Goal: Obtain resource: Download file/media

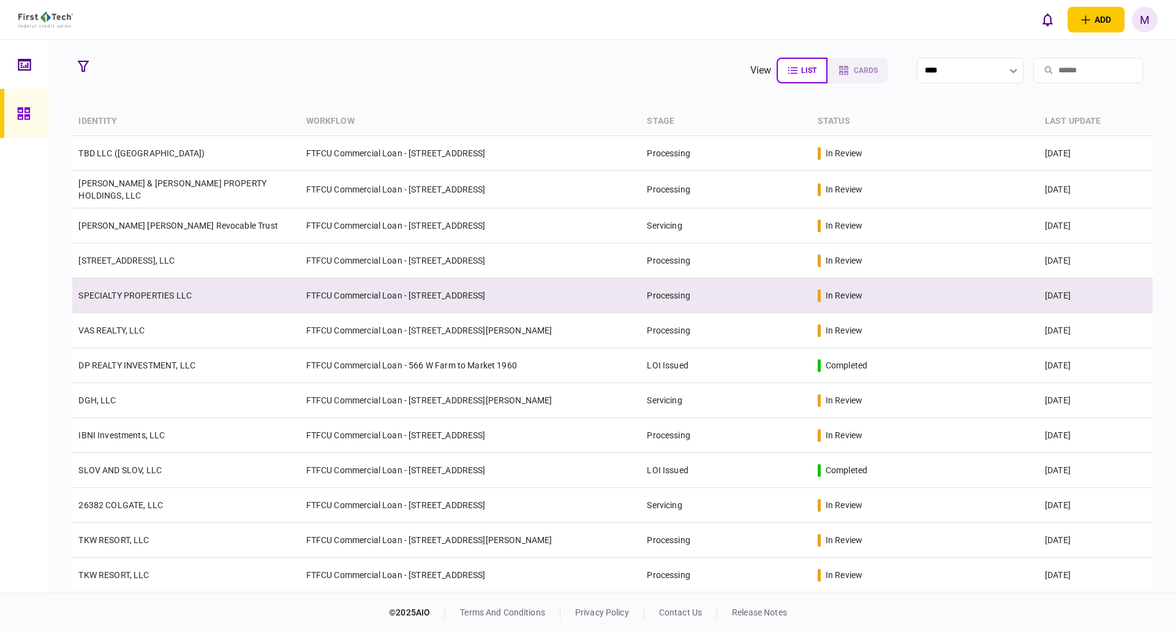
click at [266, 290] on td "SPECIALTY PROPERTIES LLC" at bounding box center [185, 295] width 227 height 35
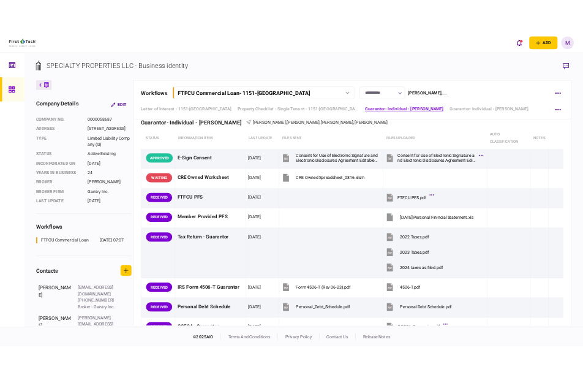
scroll to position [1286, 0]
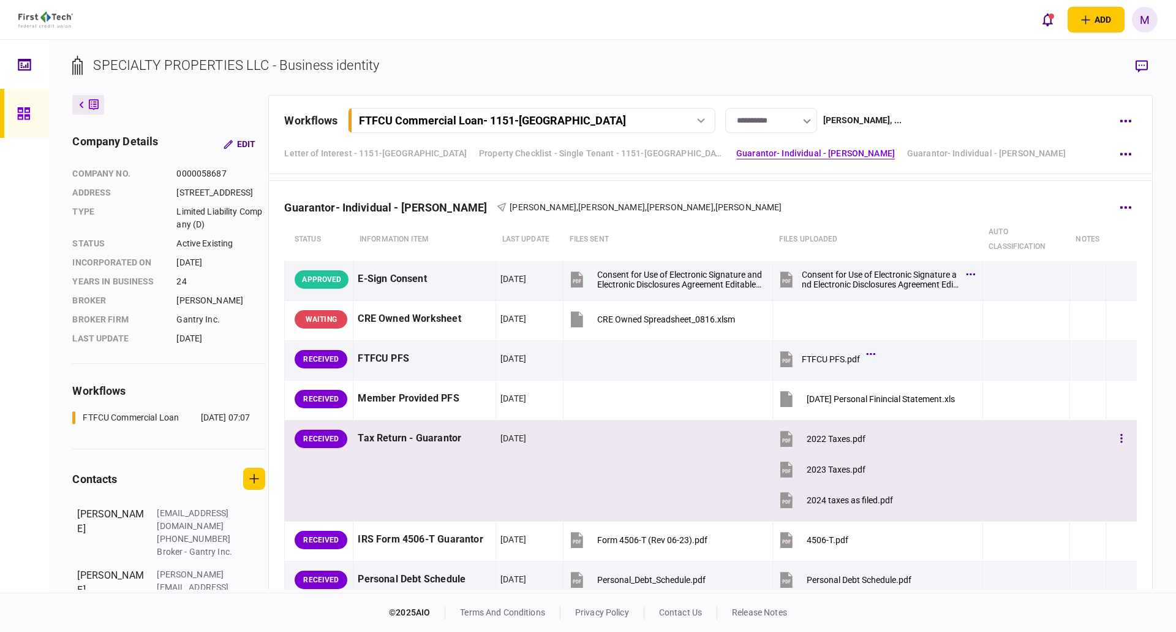
drag, startPoint x: 782, startPoint y: 439, endPoint x: 780, endPoint y: 448, distance: 9.3
click at [782, 439] on icon at bounding box center [786, 439] width 12 height 16
click at [780, 472] on icon at bounding box center [786, 469] width 12 height 16
click at [783, 499] on icon at bounding box center [786, 500] width 12 height 16
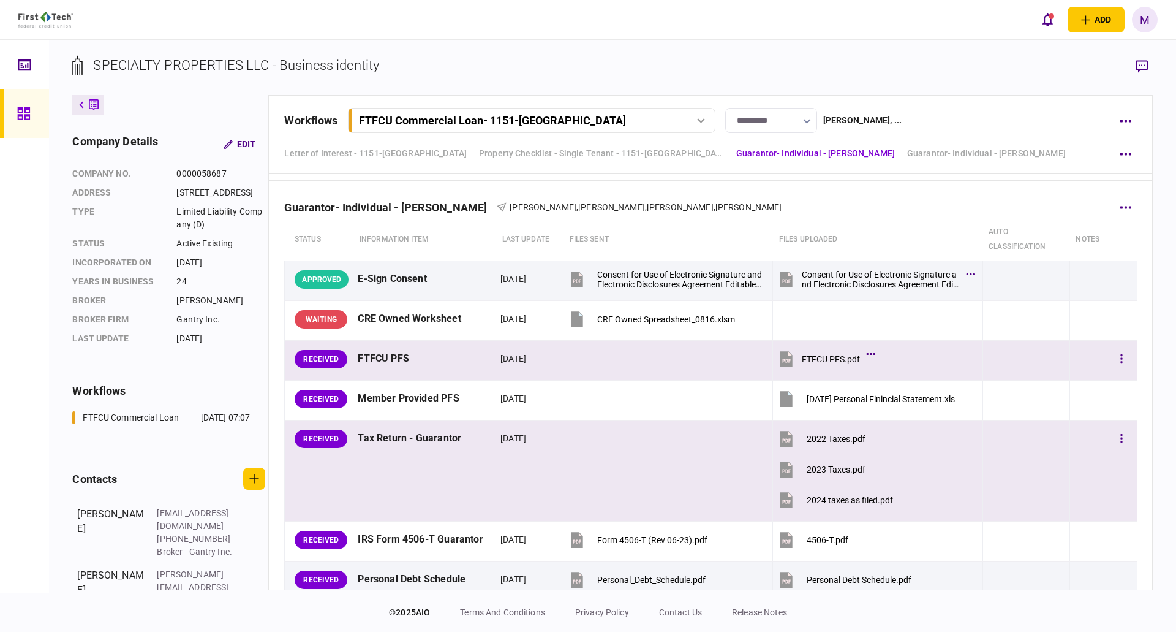
click at [786, 360] on icon at bounding box center [786, 359] width 12 height 16
click at [783, 360] on icon at bounding box center [786, 359] width 12 height 16
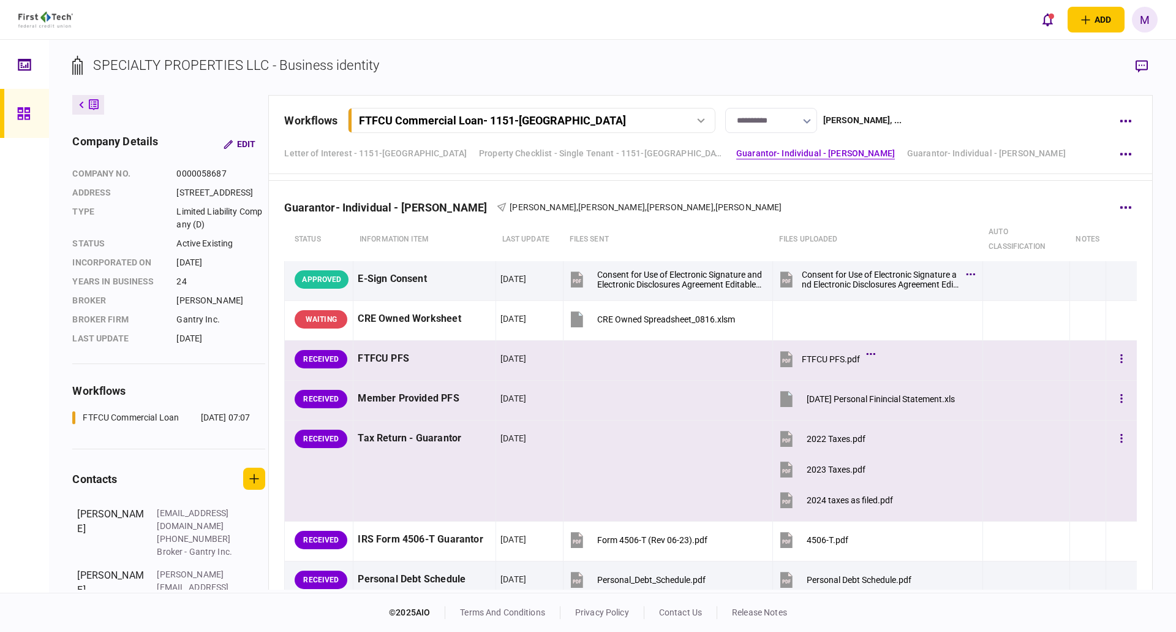
click at [783, 398] on icon at bounding box center [786, 399] width 12 height 16
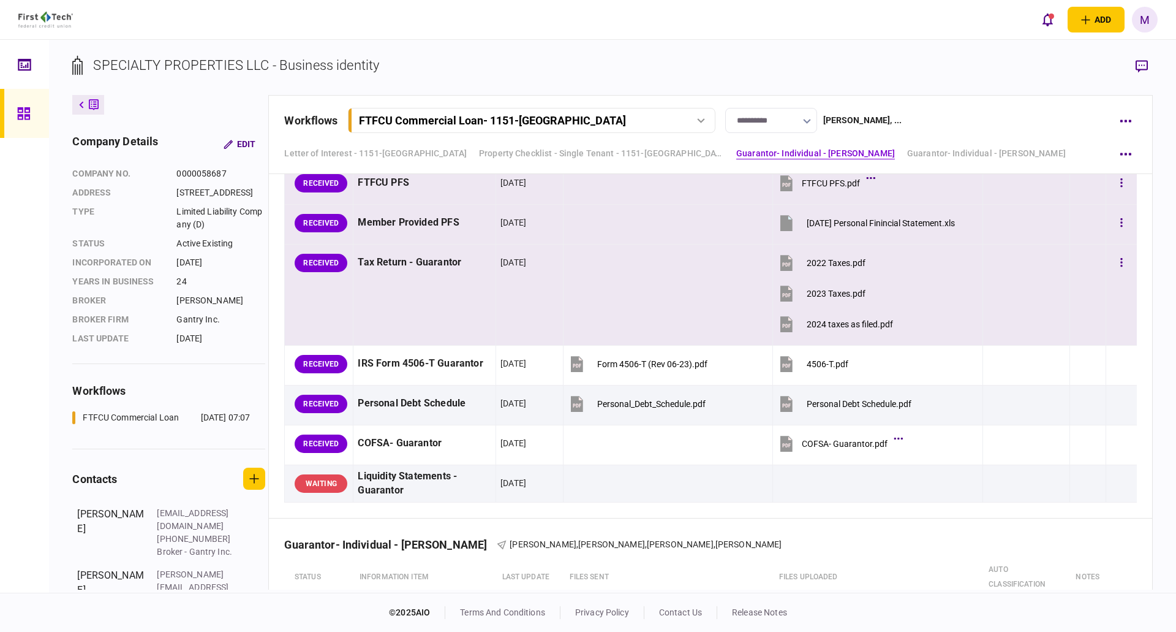
scroll to position [1572, 0]
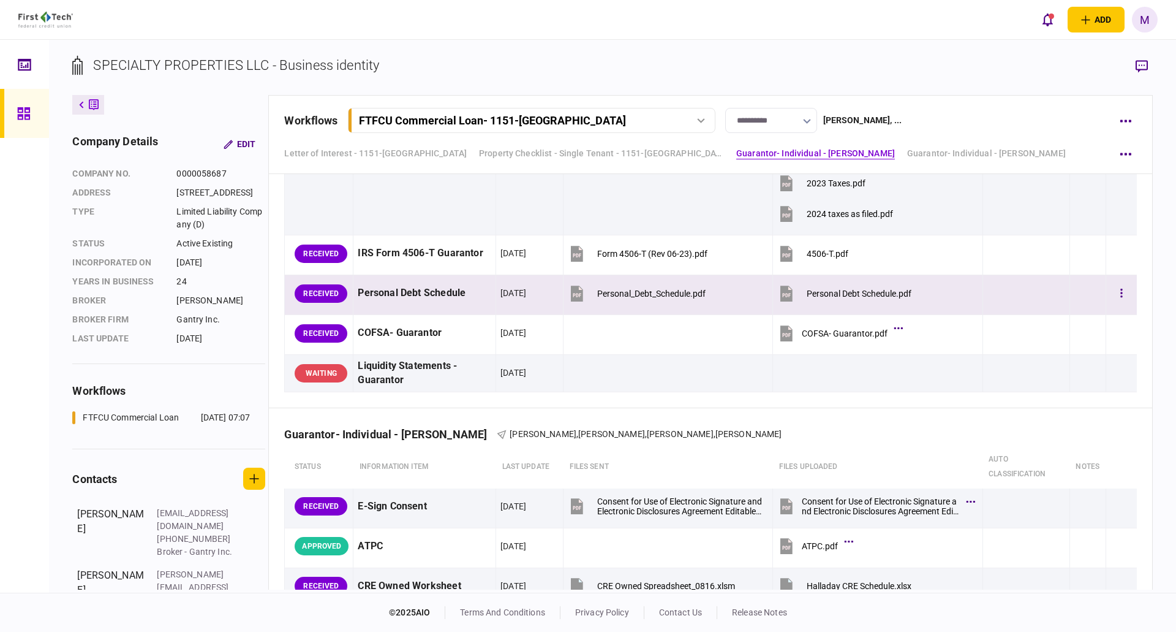
click at [788, 300] on icon at bounding box center [786, 293] width 18 height 18
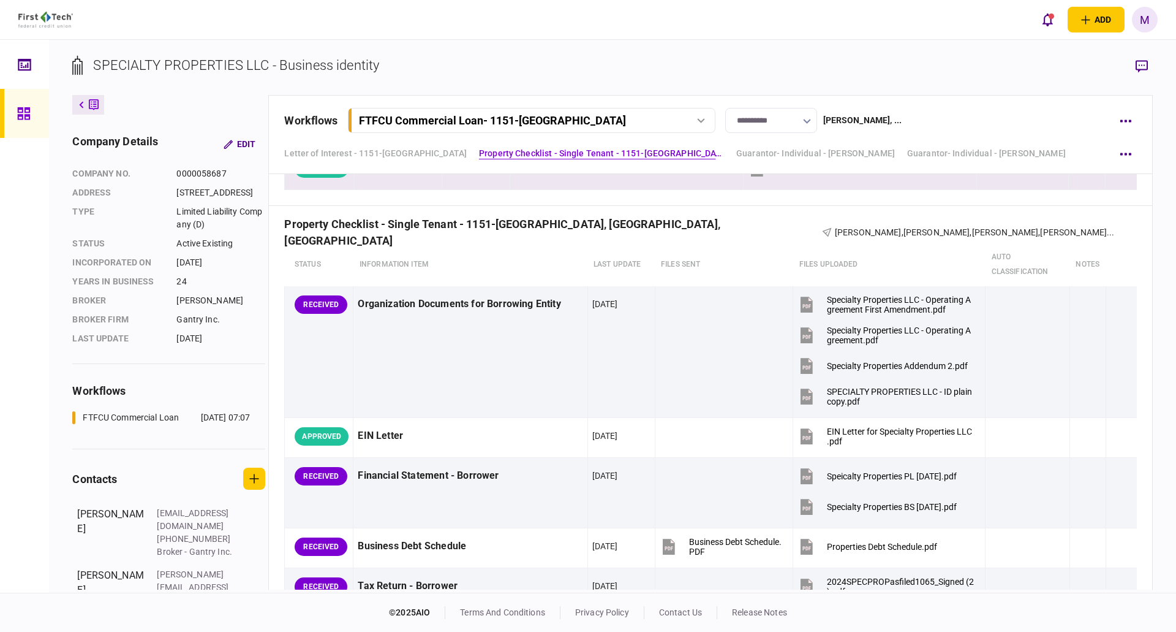
scroll to position [571, 0]
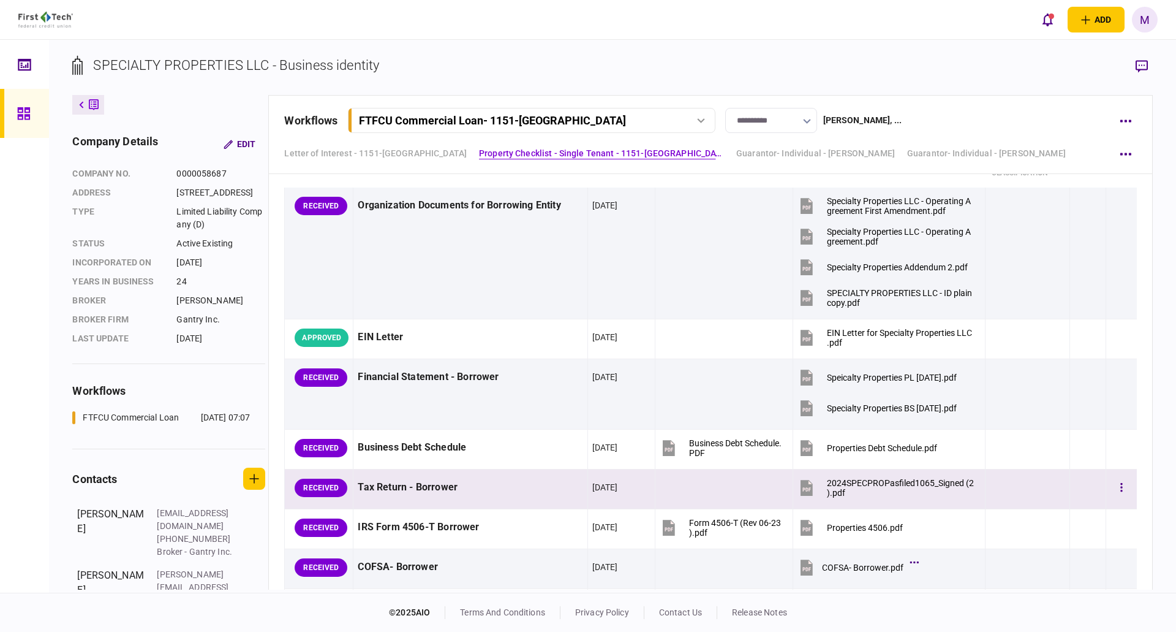
click at [803, 490] on icon at bounding box center [807, 489] width 8 height 4
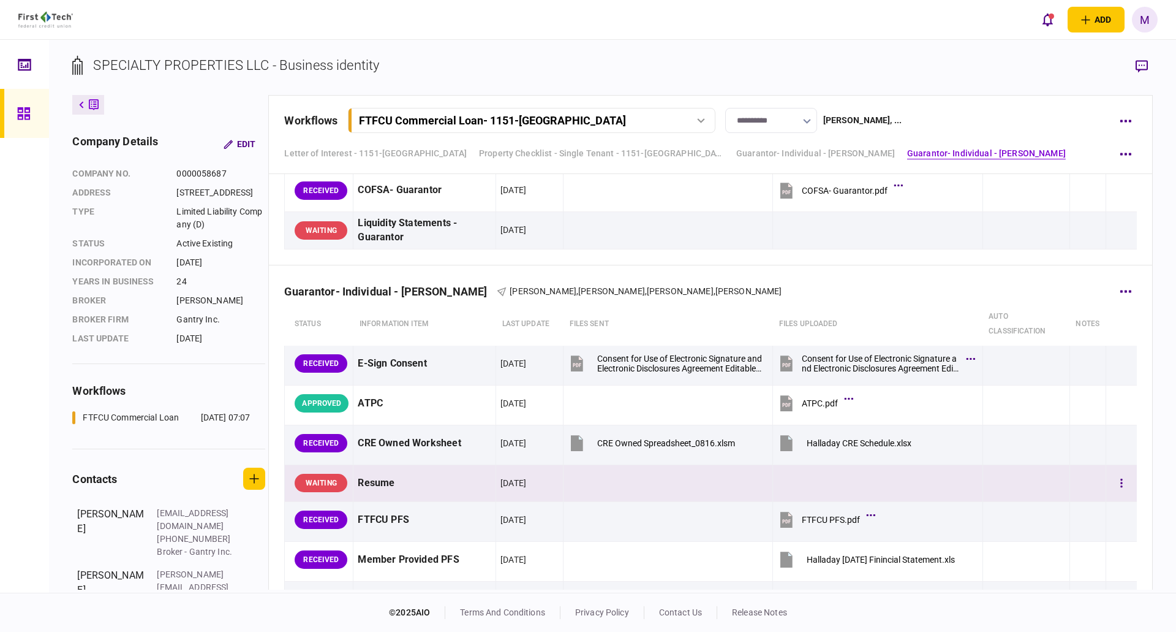
scroll to position [1858, 0]
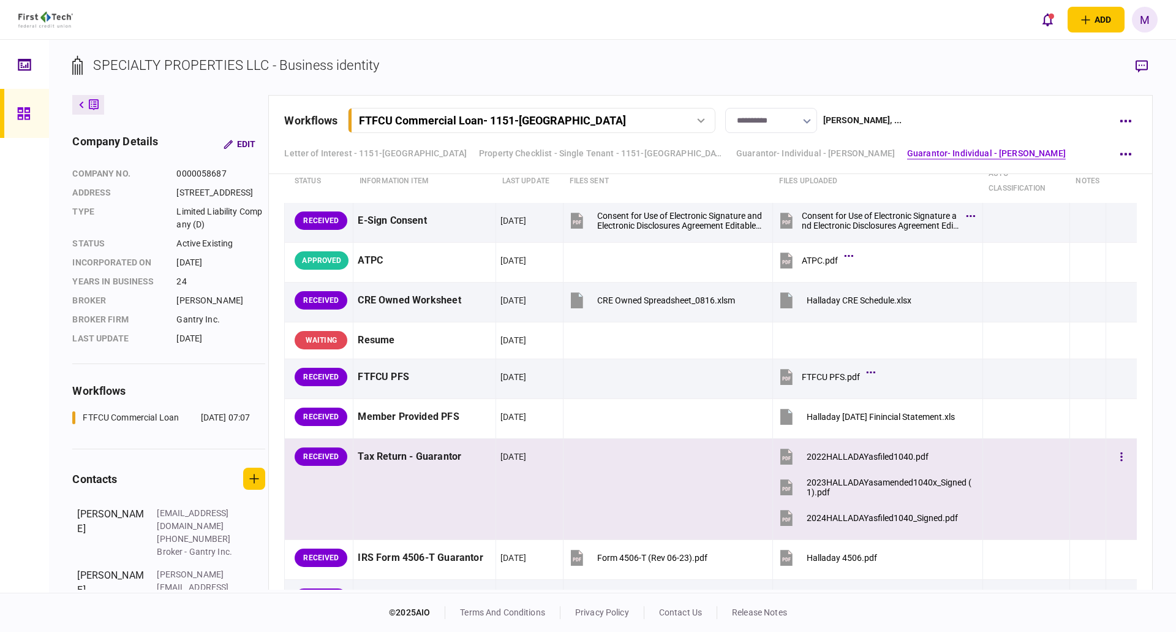
drag, startPoint x: 782, startPoint y: 459, endPoint x: 780, endPoint y: 478, distance: 19.1
click at [782, 459] on icon at bounding box center [786, 457] width 12 height 16
drag, startPoint x: 782, startPoint y: 491, endPoint x: 789, endPoint y: 529, distance: 38.1
click at [782, 491] on icon at bounding box center [786, 488] width 12 height 16
click at [789, 529] on button "2024HALLADAYasfiled1040_Signed.pdf" at bounding box center [867, 518] width 181 height 28
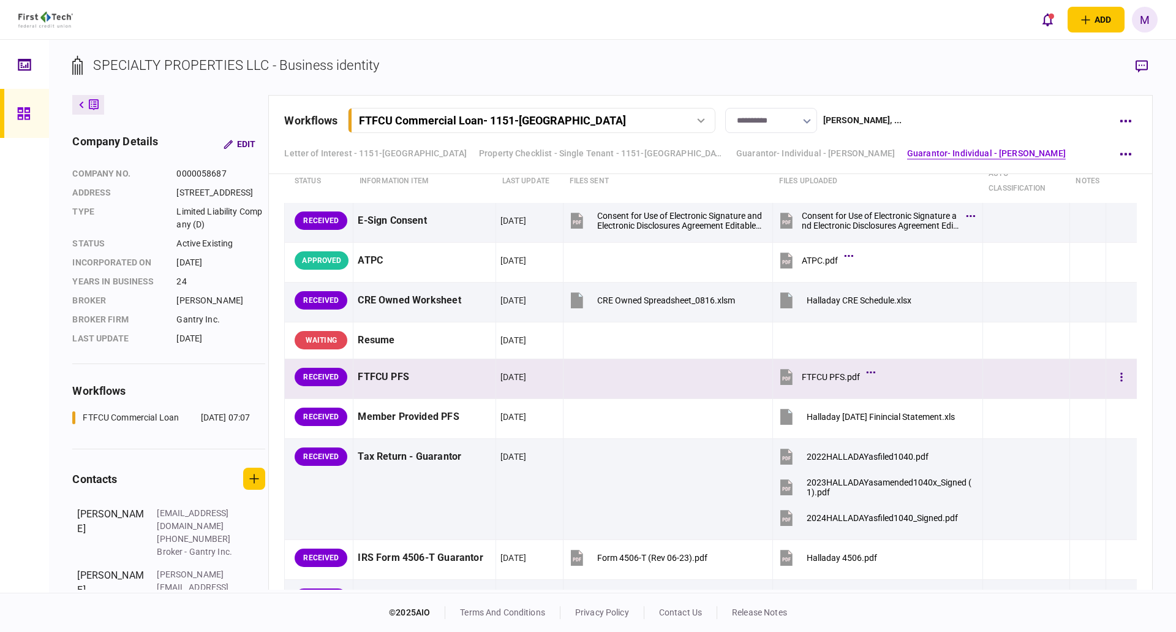
click at [783, 383] on icon at bounding box center [786, 377] width 12 height 16
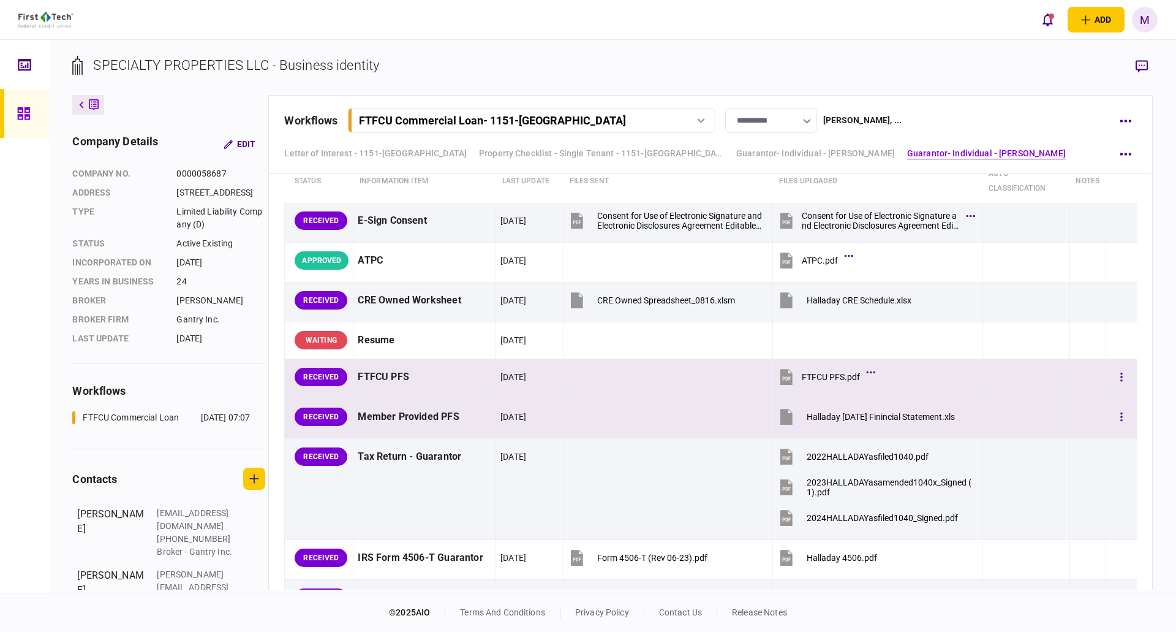
click at [786, 419] on icon at bounding box center [786, 417] width 12 height 16
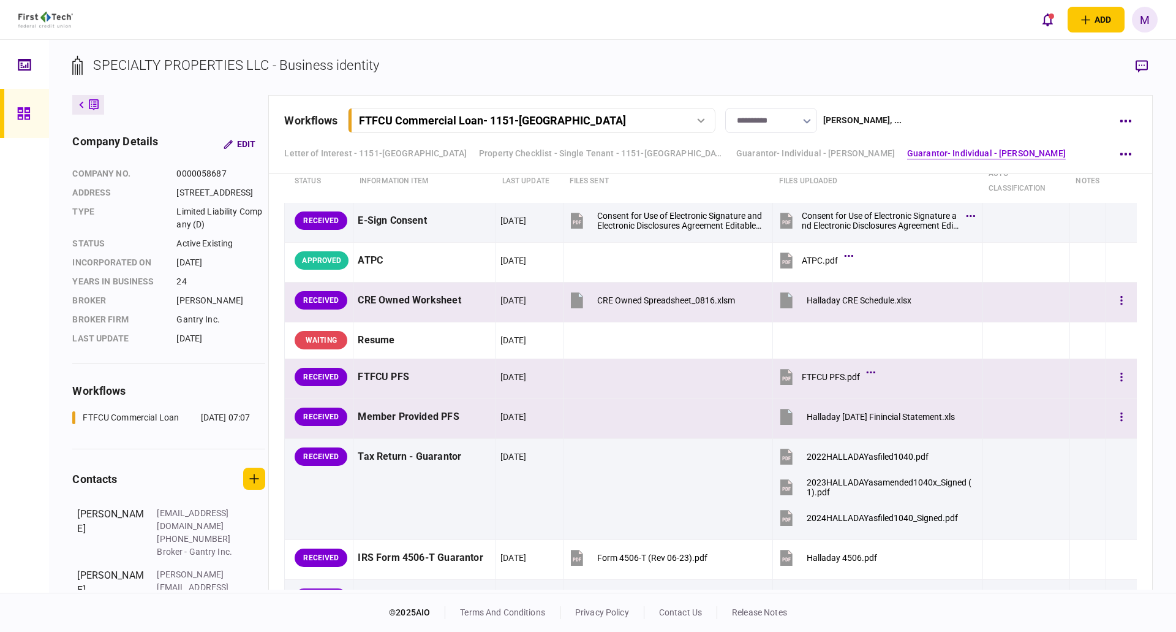
click at [786, 300] on icon at bounding box center [786, 301] width 12 height 16
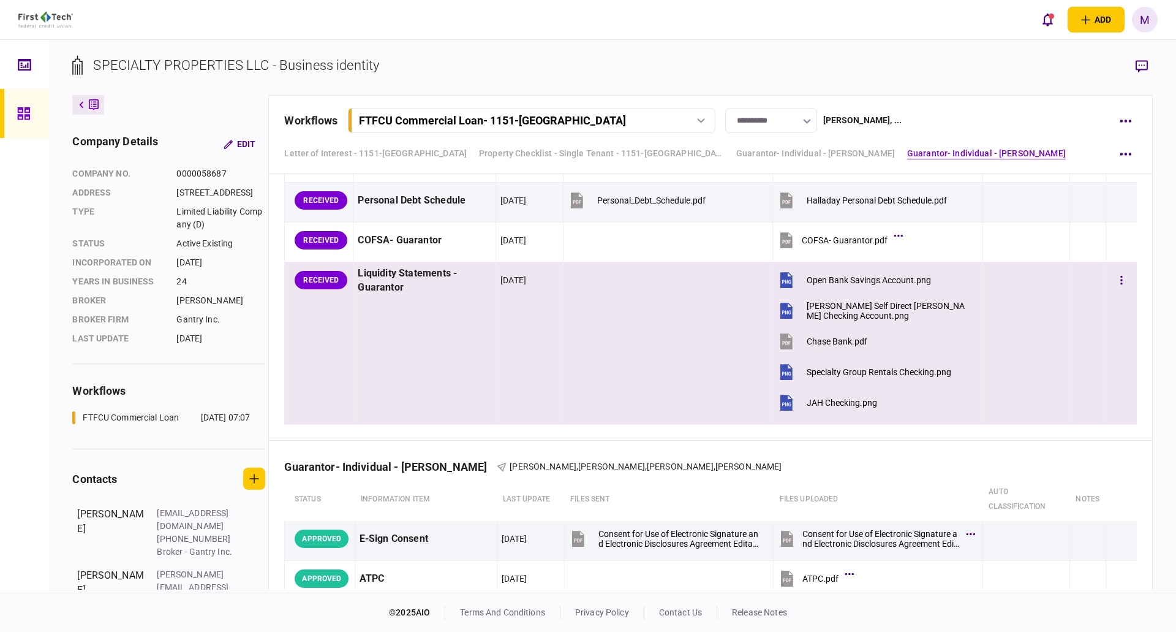
scroll to position [2287, 0]
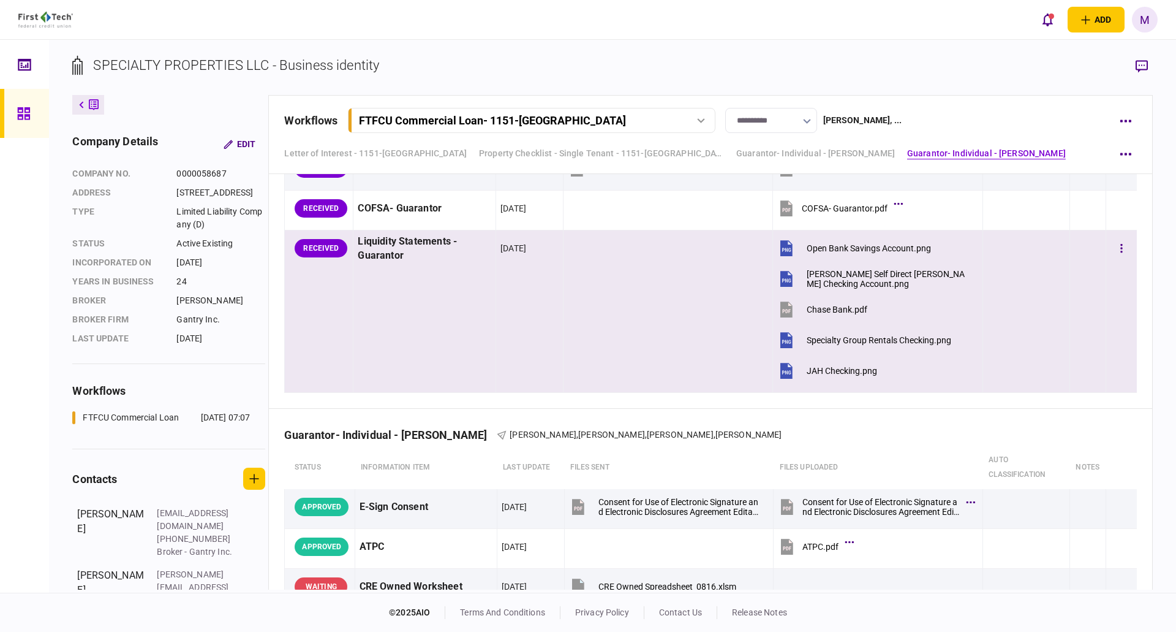
click at [788, 282] on icon at bounding box center [786, 279] width 18 height 18
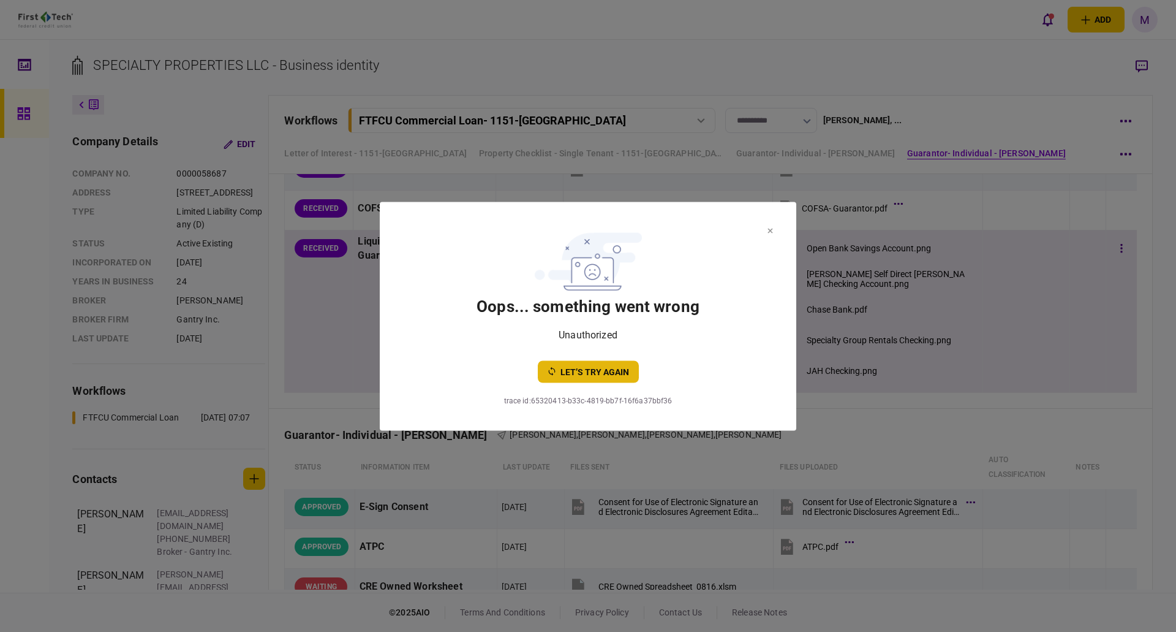
click at [588, 369] on button "let’s try again" at bounding box center [588, 371] width 101 height 22
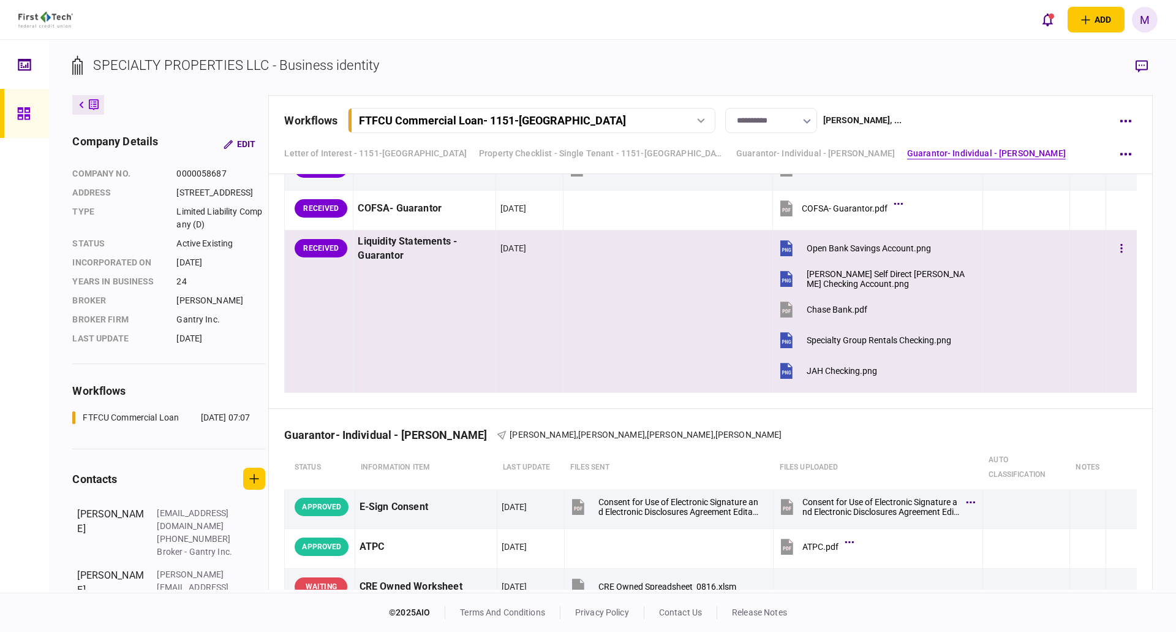
click at [785, 277] on icon at bounding box center [786, 279] width 12 height 16
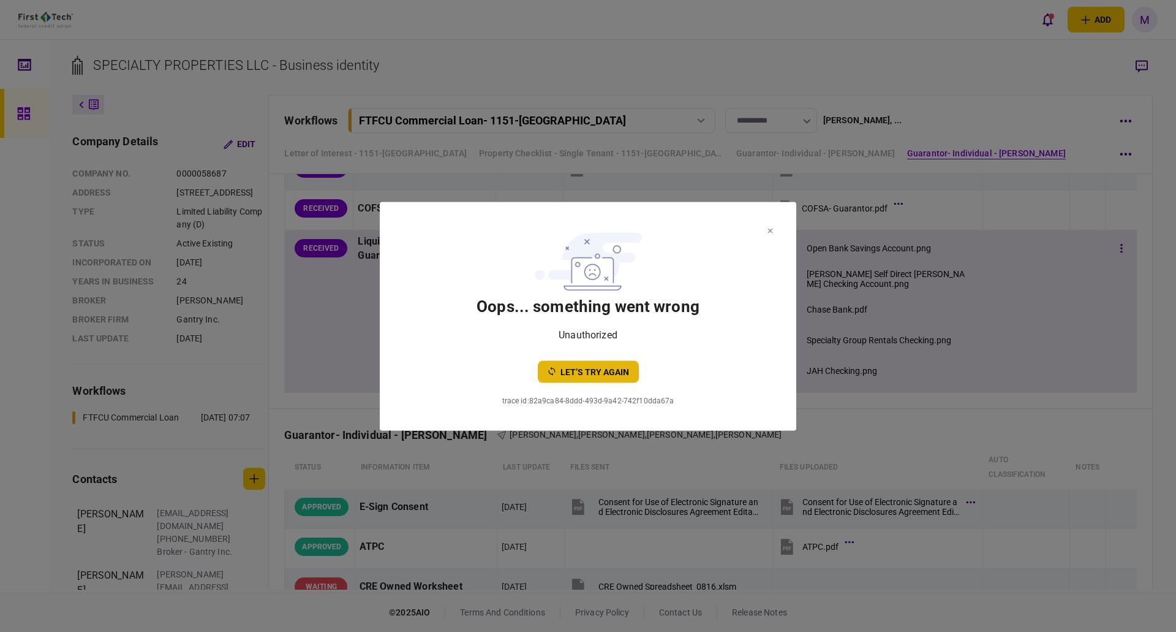
click at [604, 379] on button "let’s try again" at bounding box center [588, 371] width 101 height 22
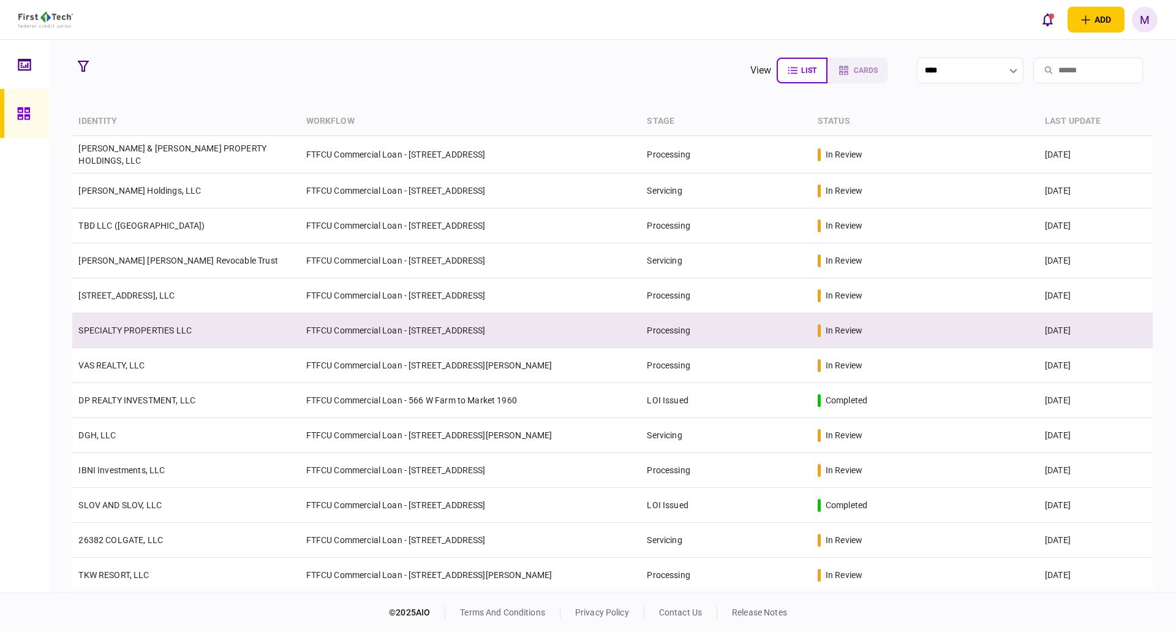
click at [513, 319] on td "FTFCU Commercial Loan - [STREET_ADDRESS]" at bounding box center [470, 330] width 341 height 35
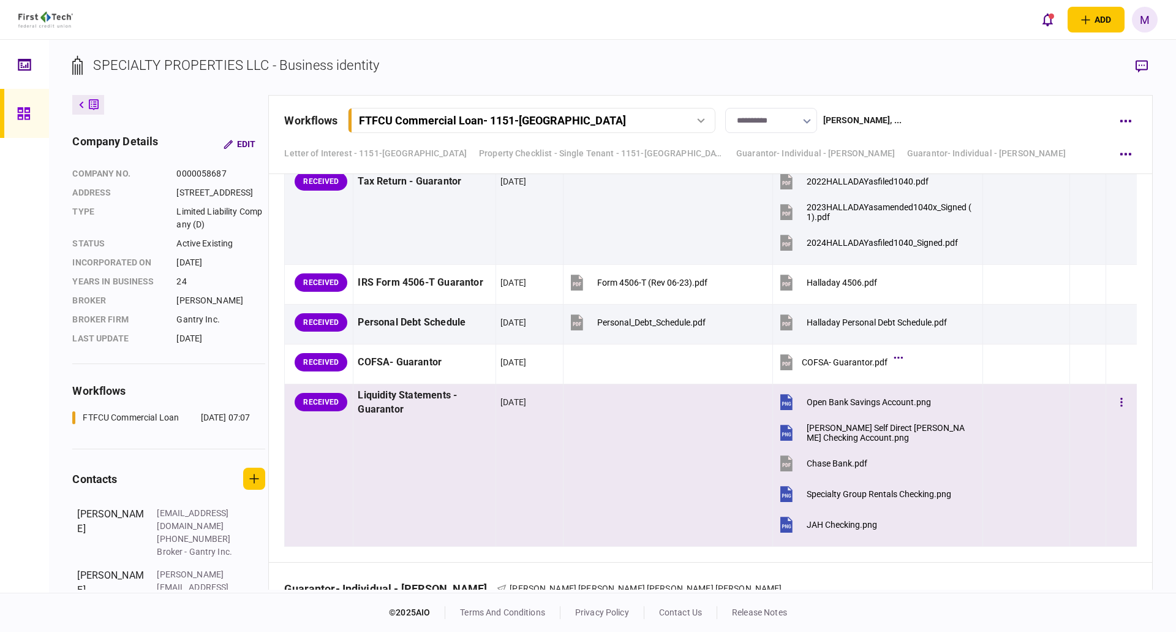
scroll to position [2248, 0]
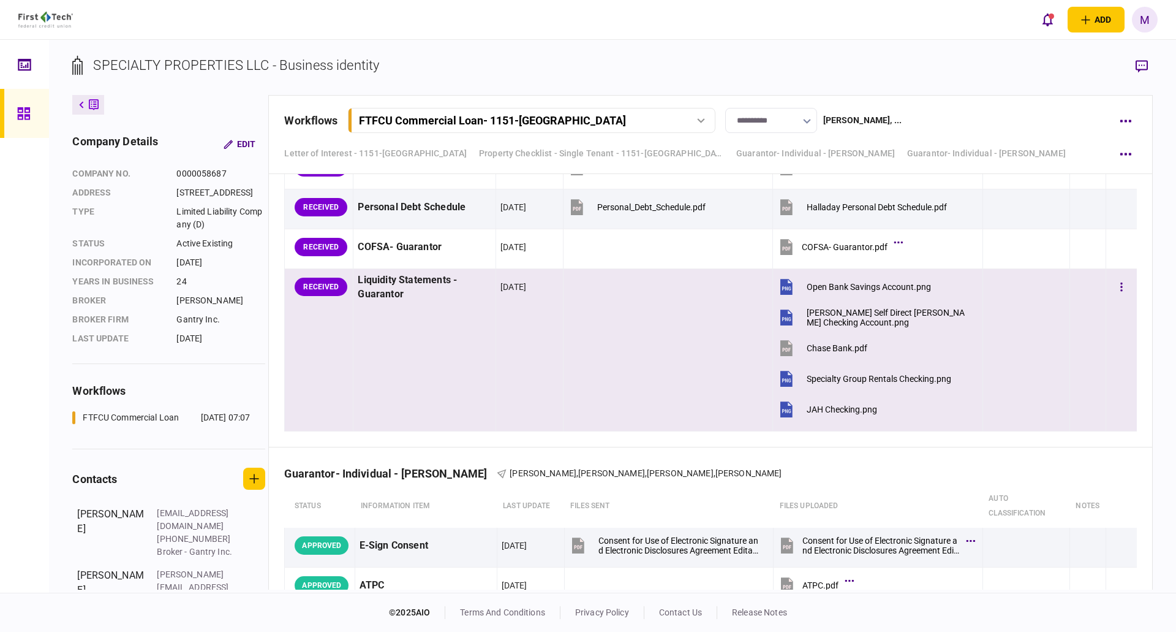
click at [785, 316] on icon at bounding box center [786, 318] width 12 height 16
click at [780, 288] on icon at bounding box center [786, 287] width 12 height 16
click at [780, 352] on icon at bounding box center [786, 349] width 12 height 16
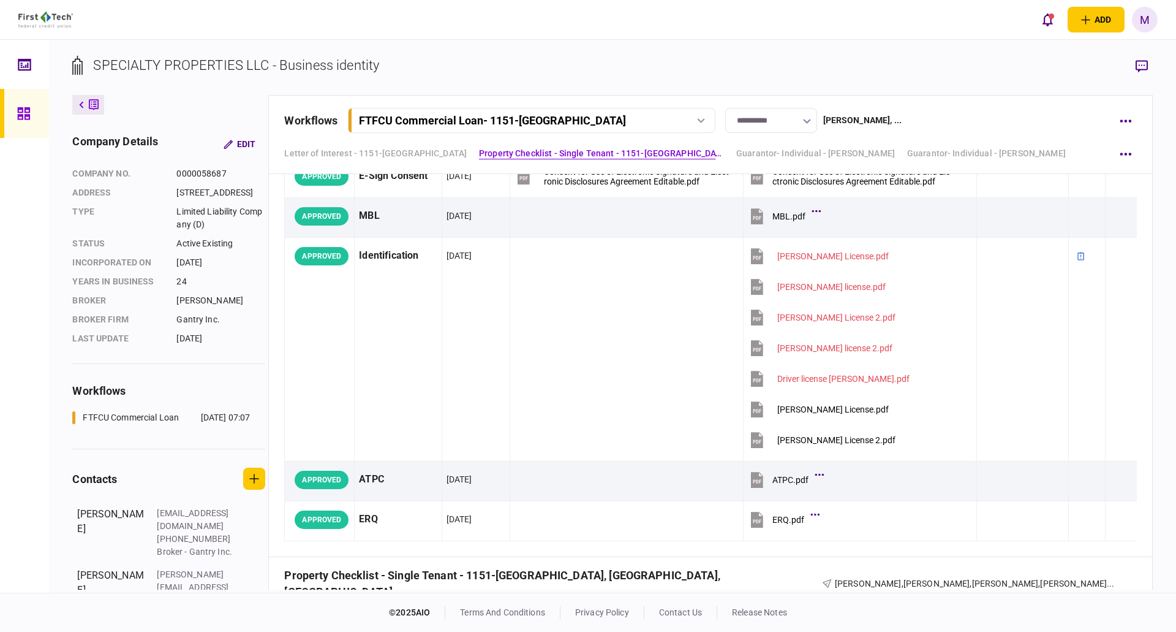
scroll to position [104, 0]
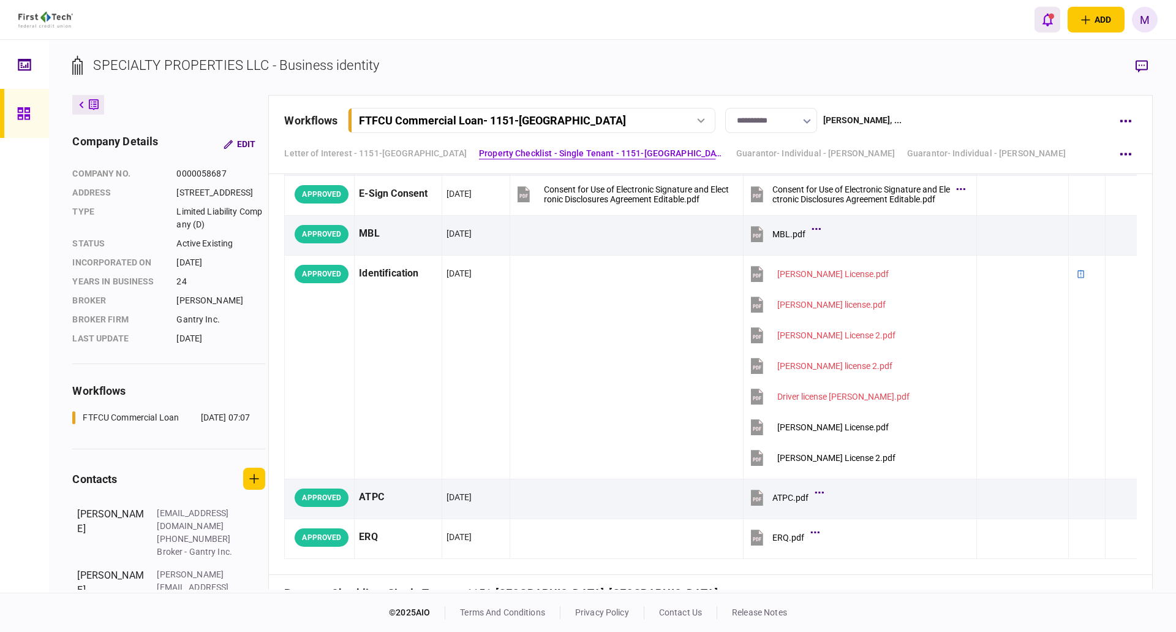
click at [1041, 26] on button "open notifications list" at bounding box center [1048, 20] width 26 height 26
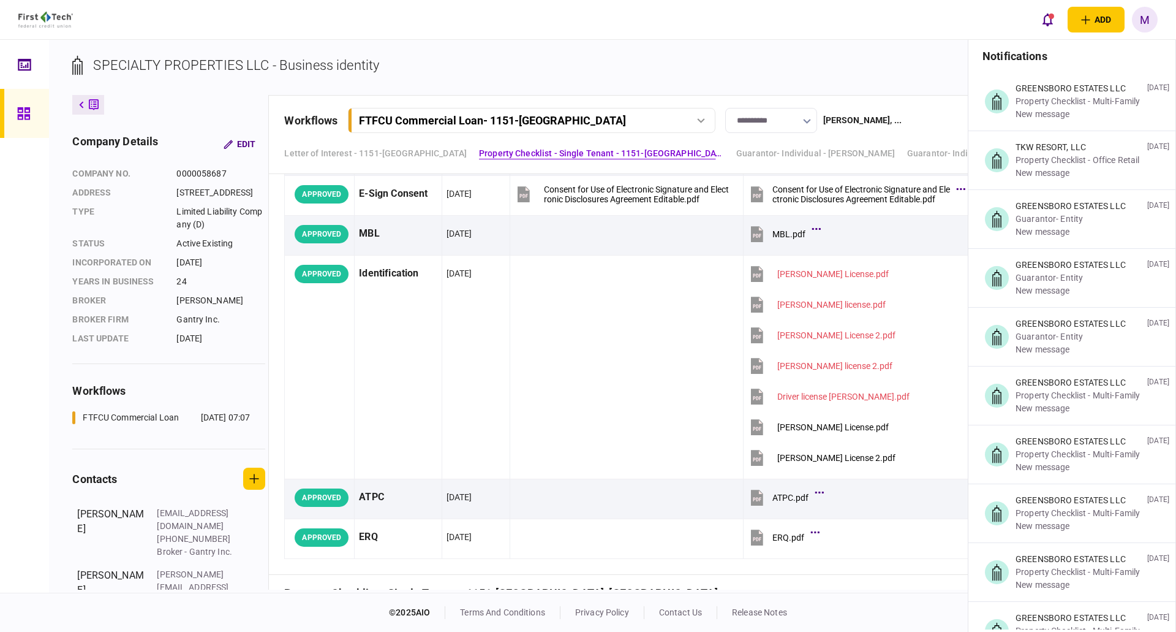
drag, startPoint x: 690, startPoint y: 69, endPoint x: 822, endPoint y: 91, distance: 133.4
click at [692, 69] on section "SPECIALTY PROPERTIES LLC - Business identity" at bounding box center [612, 75] width 1080 height 40
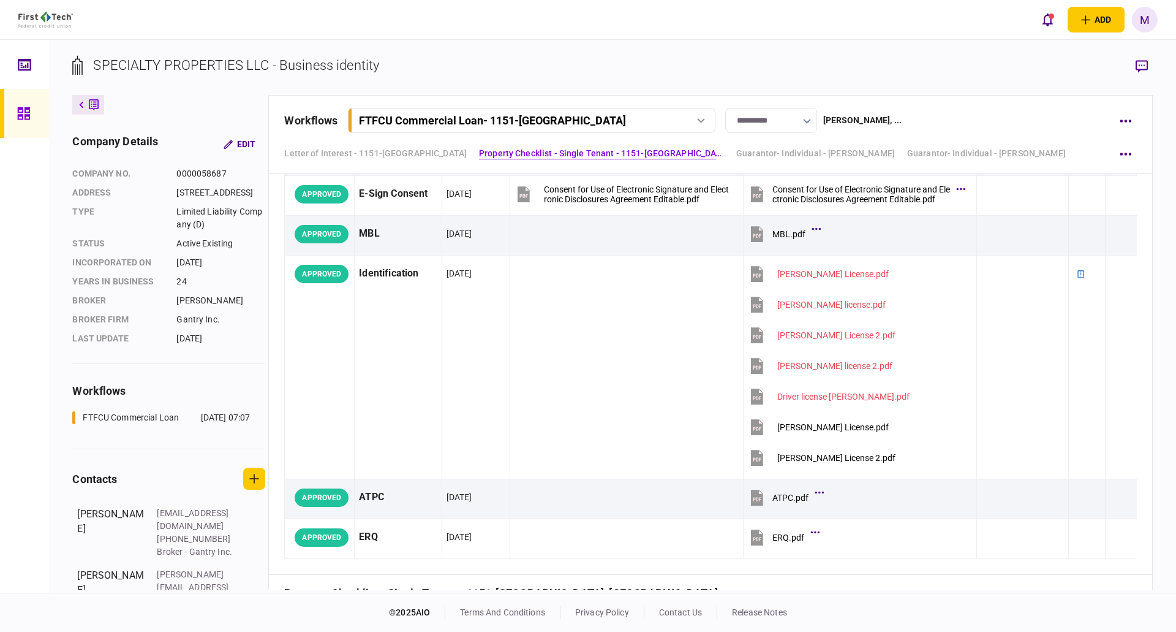
click at [893, 119] on div "**********" at bounding box center [696, 120] width 824 height 25
click at [764, 58] on section "SPECIALTY PROPERTIES LLC - Business identity" at bounding box center [612, 75] width 1080 height 40
click at [26, 112] on icon at bounding box center [23, 113] width 12 height 12
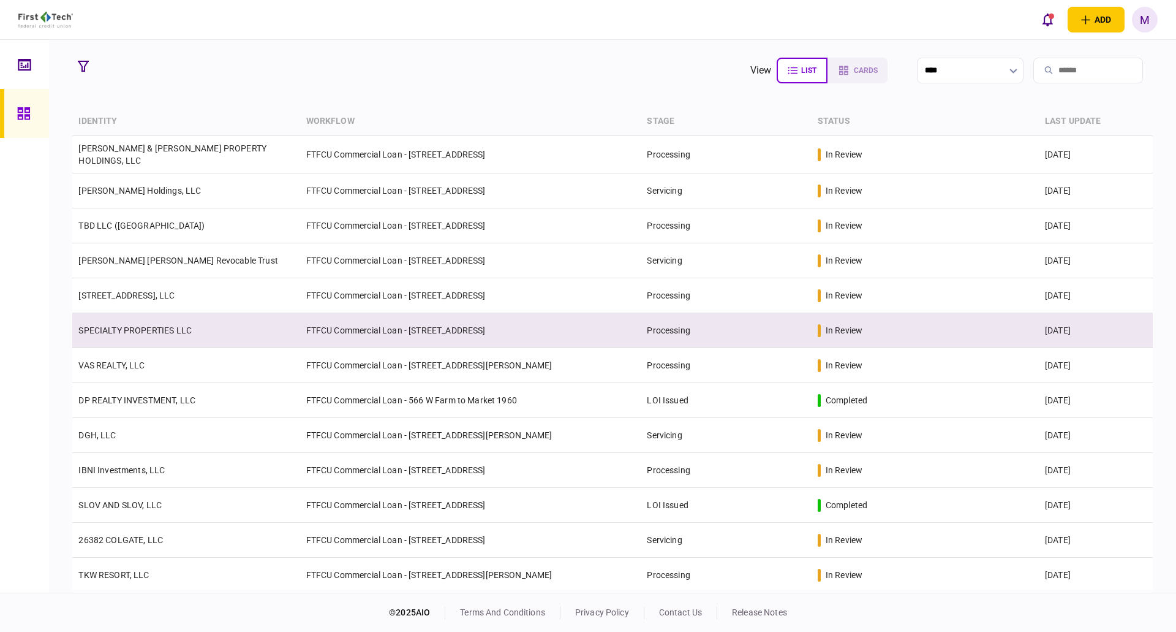
click at [168, 331] on link "SPECIALTY PROPERTIES LLC" at bounding box center [134, 330] width 113 height 10
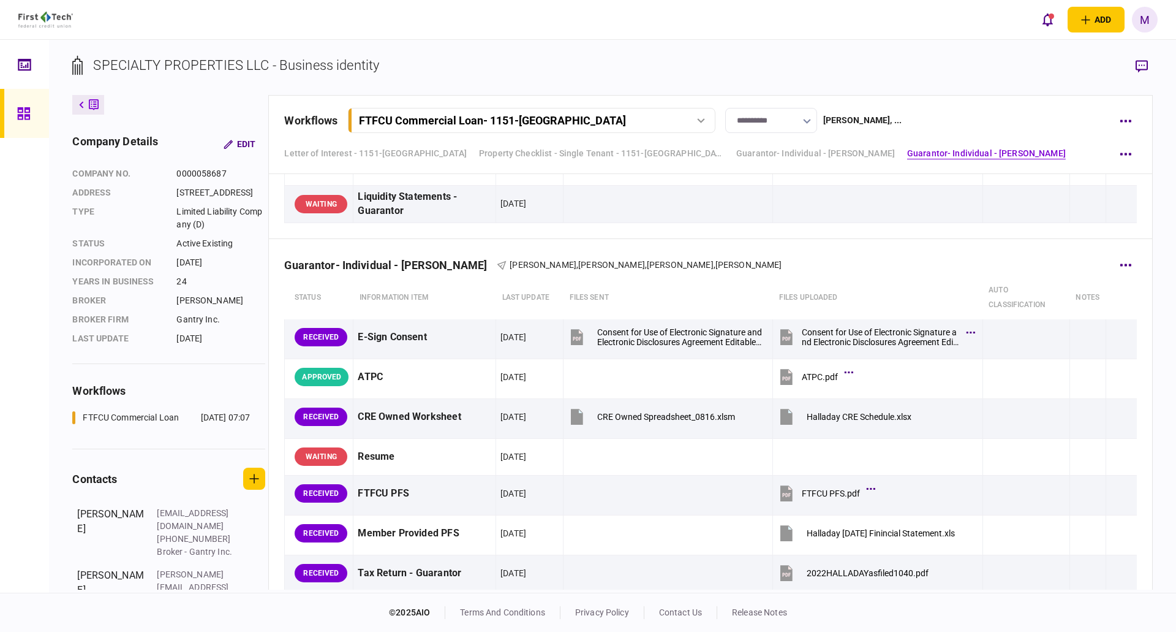
scroll to position [1884, 0]
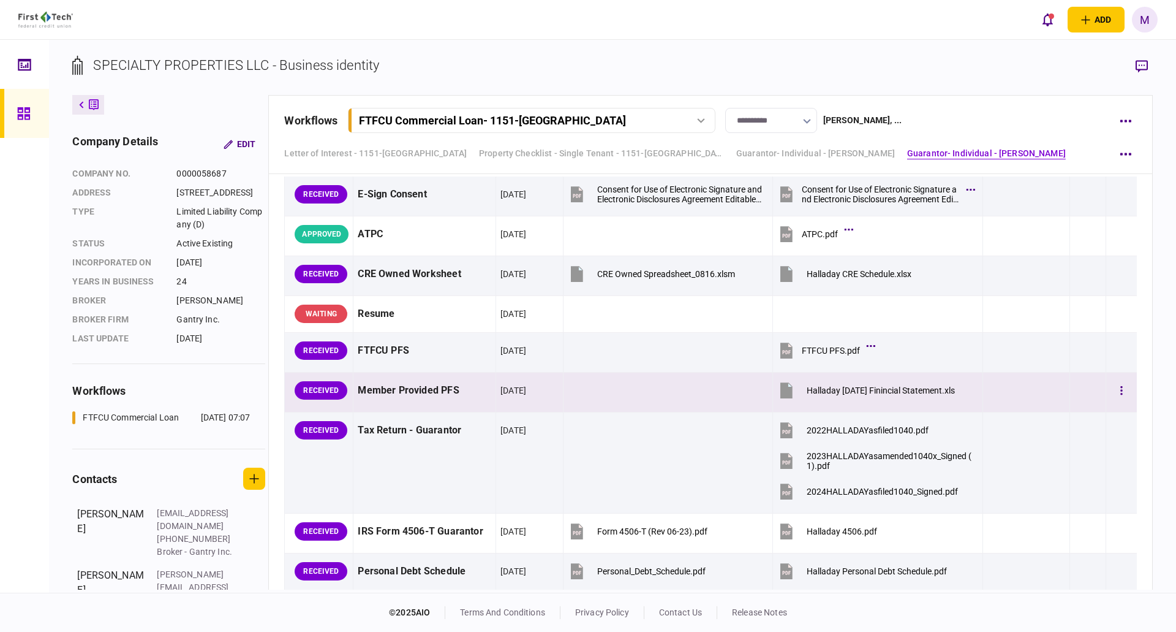
click at [780, 390] on icon at bounding box center [786, 391] width 12 height 16
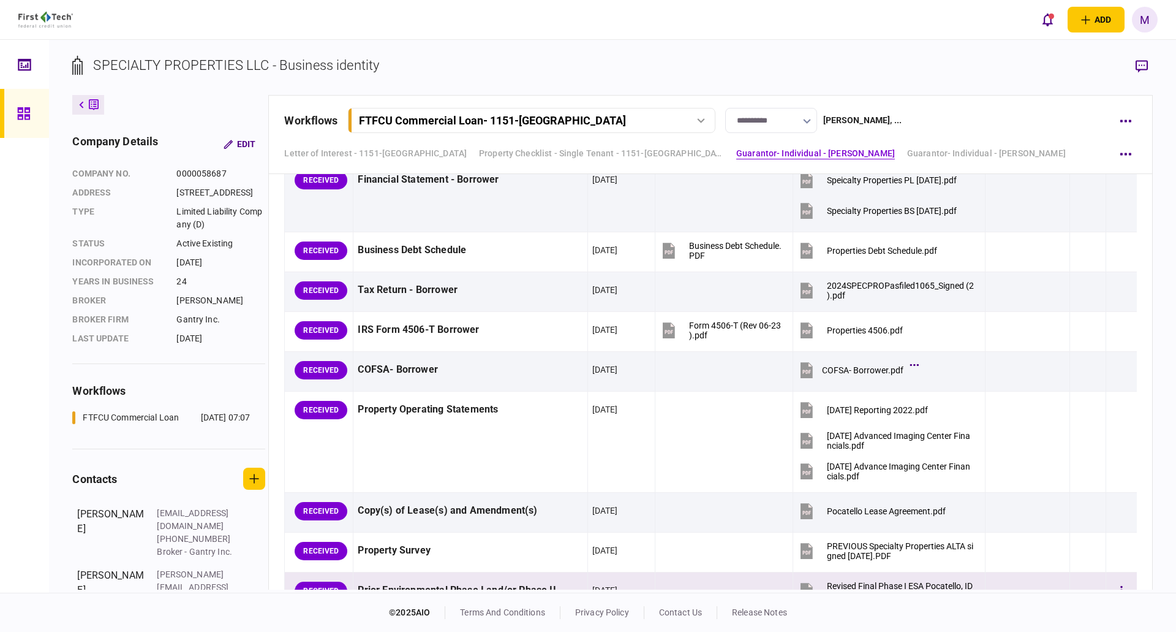
scroll to position [741, 0]
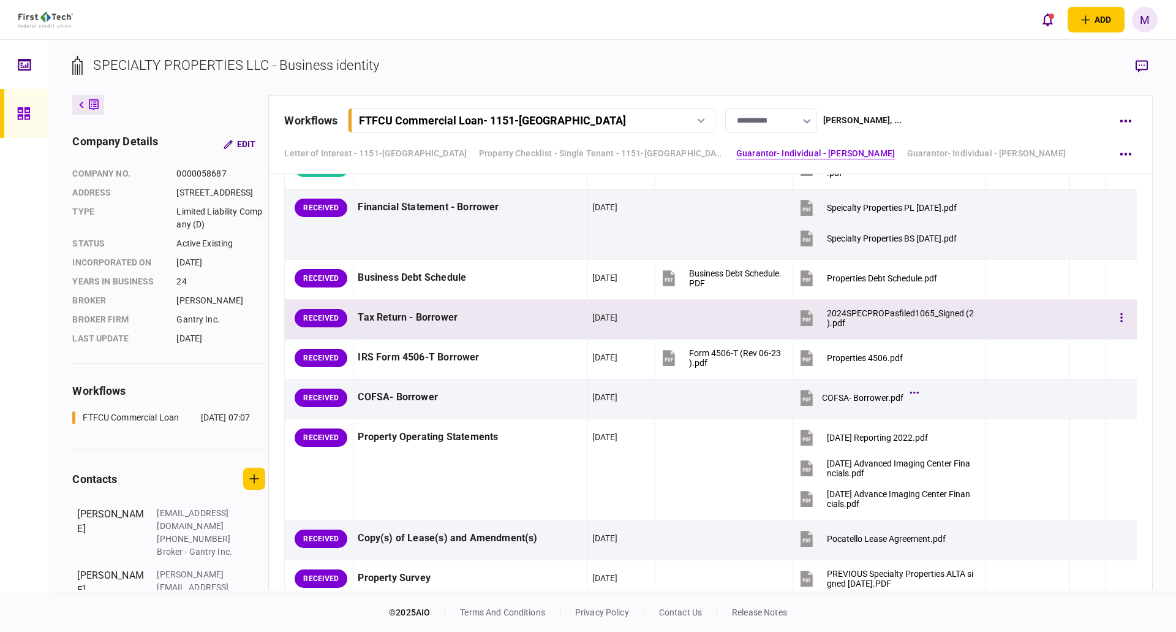
click at [802, 320] on icon at bounding box center [807, 318] width 12 height 16
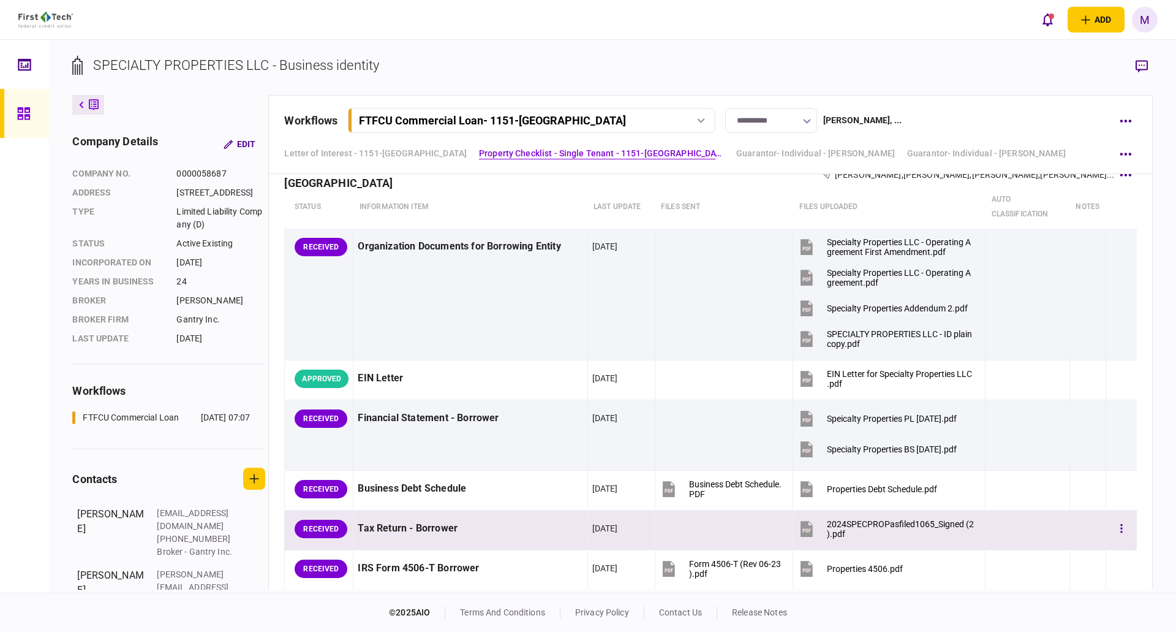
scroll to position [455, 0]
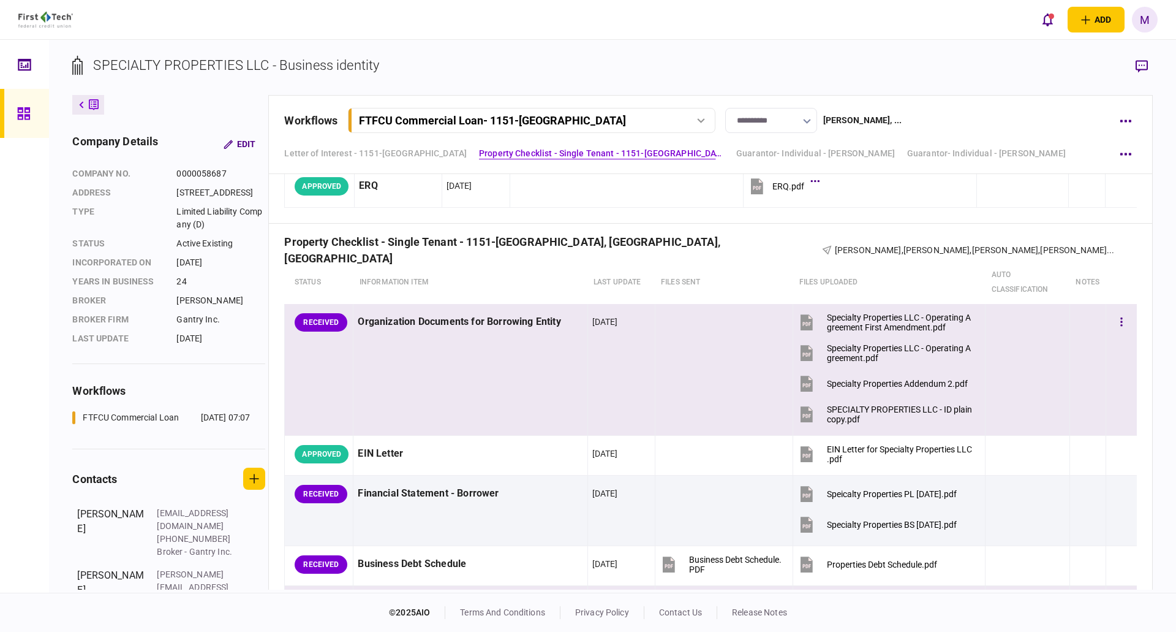
click at [803, 354] on icon at bounding box center [807, 354] width 8 height 4
drag, startPoint x: 801, startPoint y: 316, endPoint x: 807, endPoint y: 326, distance: 11.2
click at [801, 316] on icon at bounding box center [807, 322] width 12 height 16
click at [803, 383] on icon at bounding box center [807, 385] width 8 height 4
click at [808, 417] on icon at bounding box center [806, 414] width 18 height 18
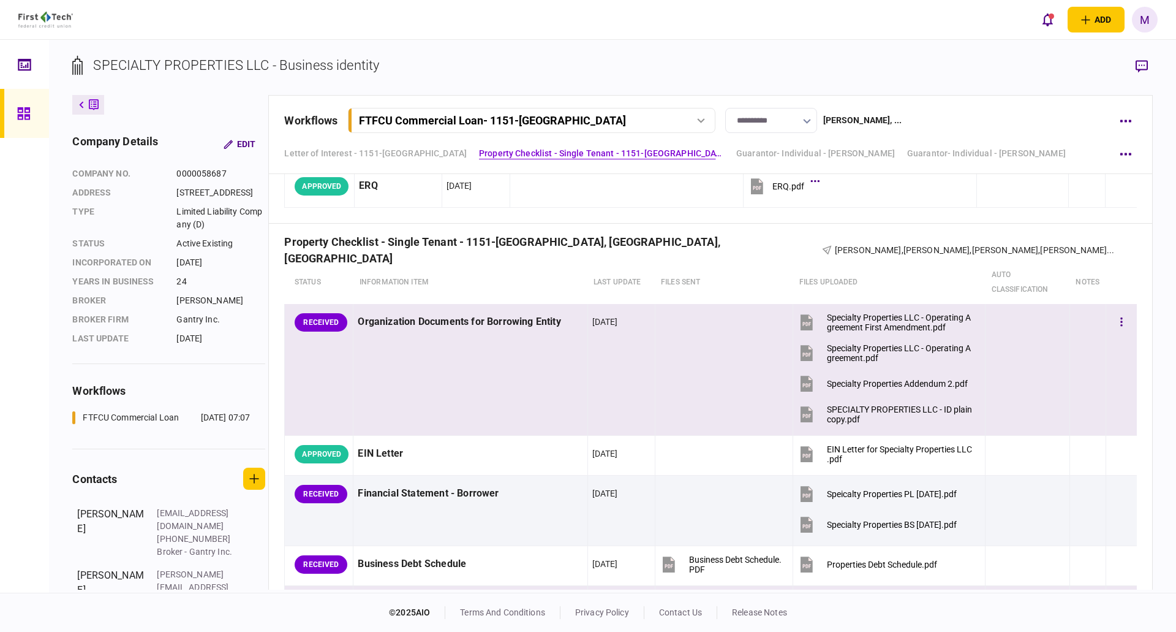
drag, startPoint x: 799, startPoint y: 388, endPoint x: 813, endPoint y: 378, distance: 16.7
click at [801, 388] on icon at bounding box center [807, 383] width 12 height 16
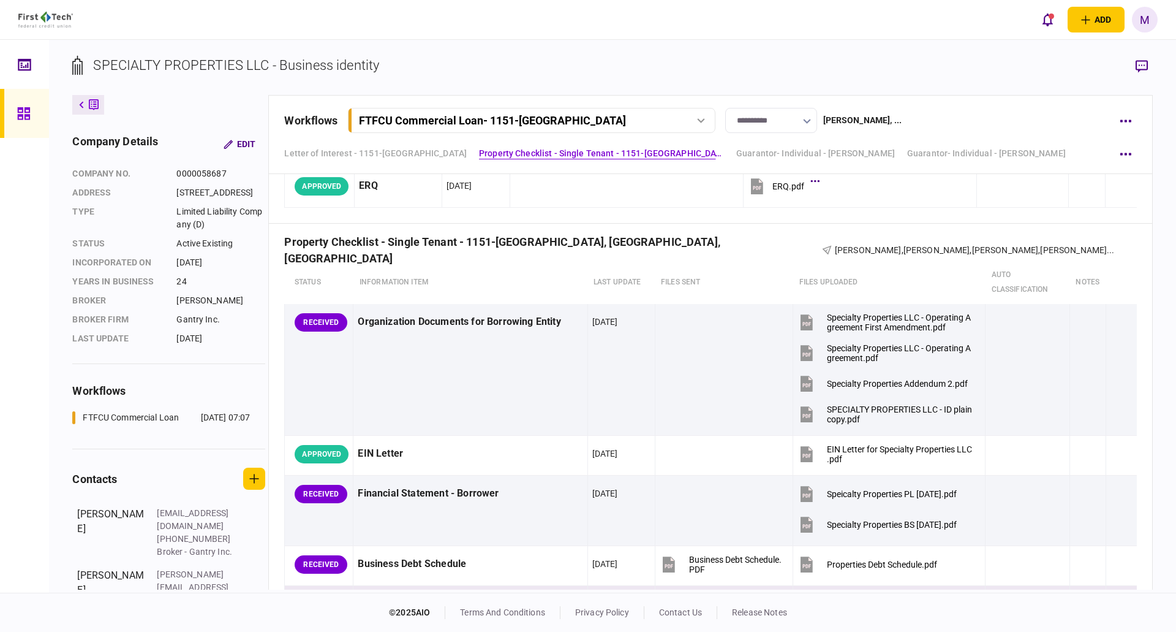
click at [630, 45] on div "**********" at bounding box center [612, 316] width 1127 height 552
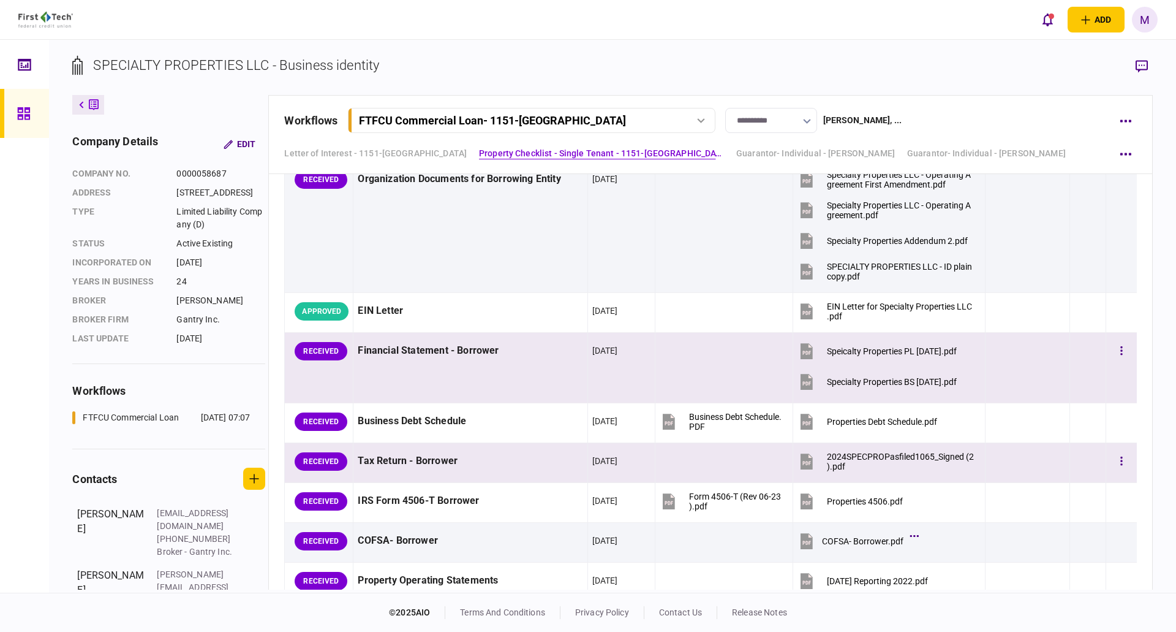
click at [802, 355] on icon at bounding box center [807, 351] width 12 height 16
click at [801, 380] on icon at bounding box center [807, 382] width 12 height 16
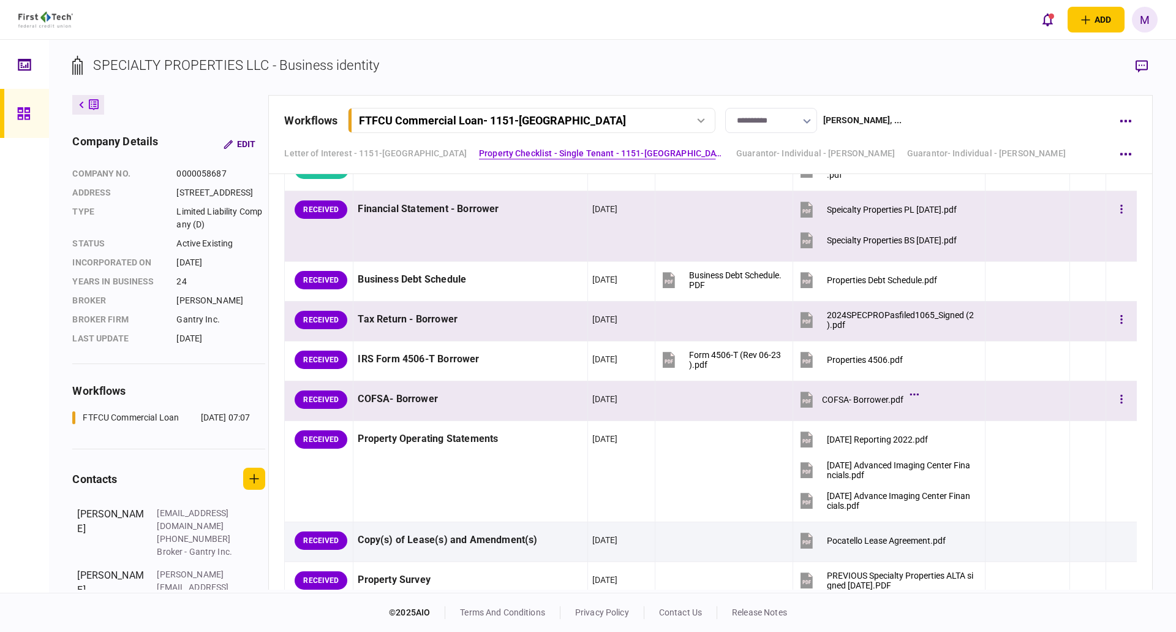
scroll to position [741, 0]
